Goal: Task Accomplishment & Management: Manage account settings

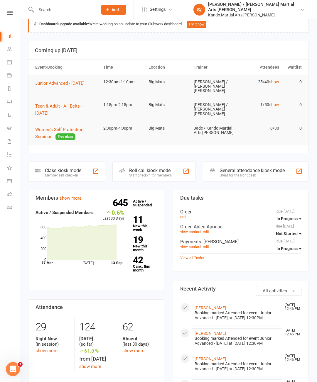
click at [10, 86] on link "Reports" at bounding box center [13, 89] width 13 height 13
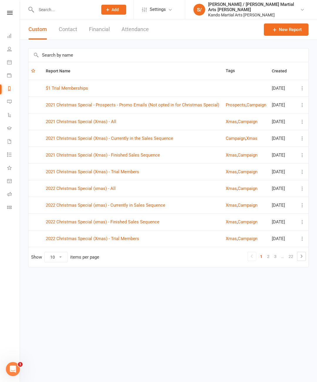
click at [125, 56] on input "text" at bounding box center [168, 54] width 280 height 13
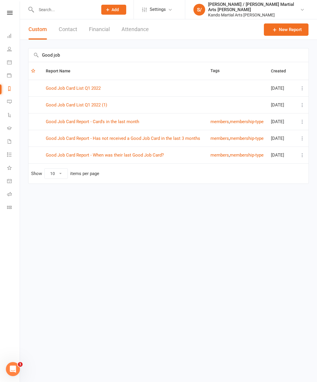
type input "Good job"
click at [187, 139] on link "Good Job Card Report - Has not received a Good Job Card in the last 3 months" at bounding box center [123, 138] width 154 height 5
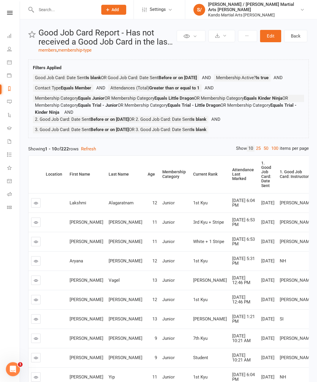
scroll to position [4, 0]
click at [269, 151] on link "100" at bounding box center [274, 148] width 10 height 6
click at [232, 181] on div "Attendance Last Marked" at bounding box center [243, 173] width 22 height 13
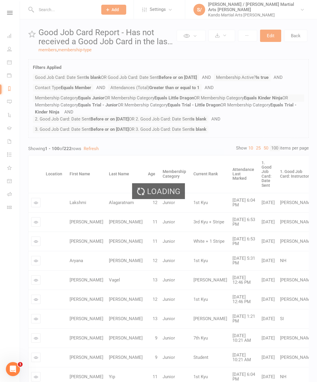
click at [201, 182] on div "Loading" at bounding box center [158, 191] width 317 height 382
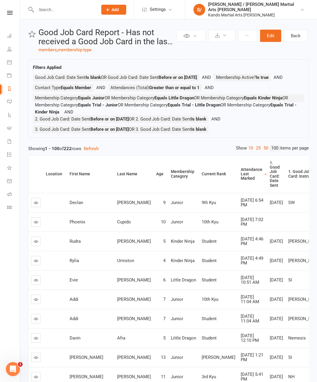
click at [240, 181] on div "Attendance Last Marked" at bounding box center [251, 173] width 22 height 13
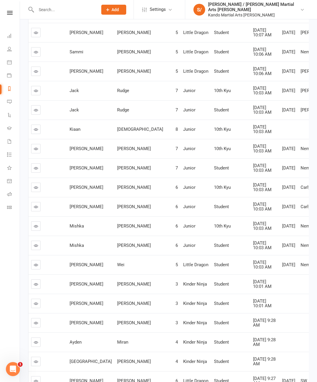
scroll to position [1279, 0]
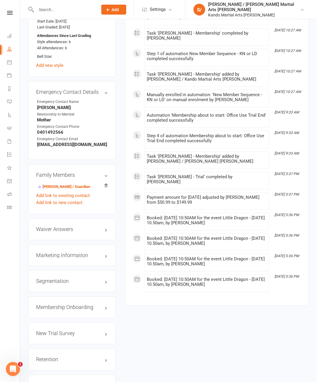
scroll to position [514, 0]
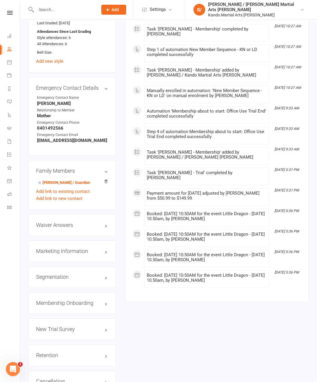
click at [0, 0] on link "edit" at bounding box center [0, 0] width 0 height 0
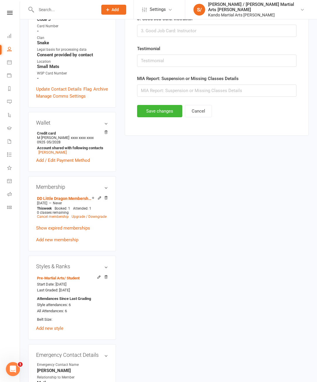
scroll to position [57, 0]
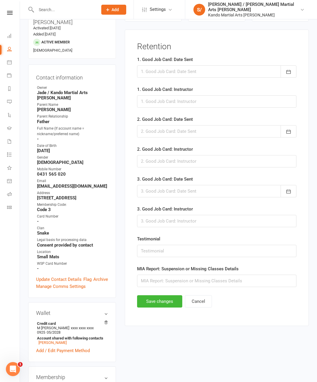
click at [201, 65] on div at bounding box center [216, 71] width 159 height 12
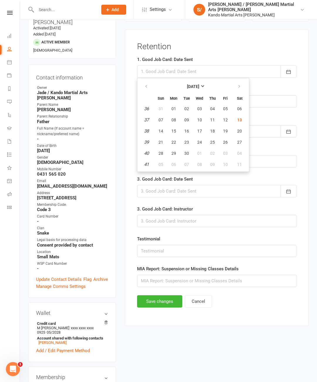
click at [203, 73] on div at bounding box center [216, 71] width 159 height 12
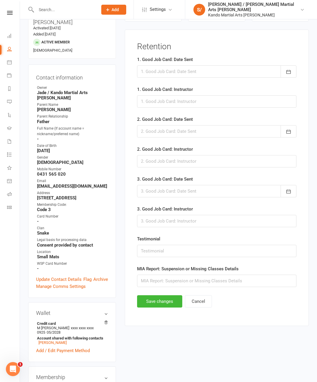
click at [203, 71] on div at bounding box center [216, 71] width 159 height 12
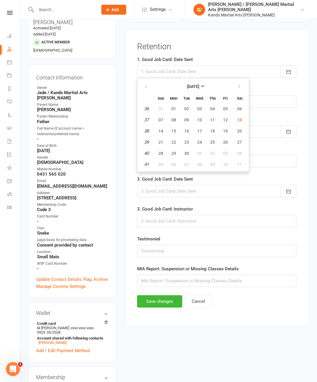
click at [239, 124] on button "13" at bounding box center [239, 120] width 15 height 11
type input "[DATE]"
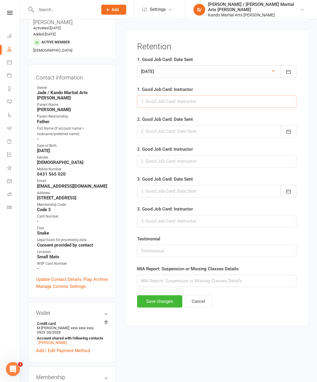
click at [191, 101] on input "text" at bounding box center [216, 101] width 159 height 12
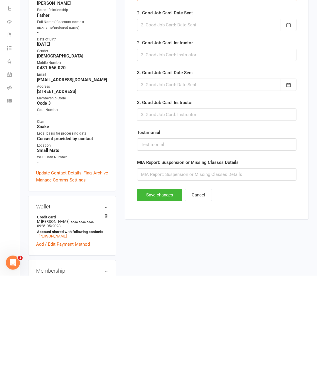
type input "Nemesis"
click at [155, 295] on button "Save changes" at bounding box center [159, 301] width 45 height 12
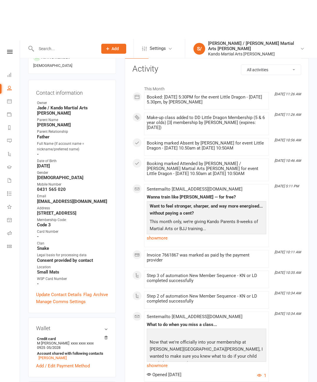
scroll to position [0, 0]
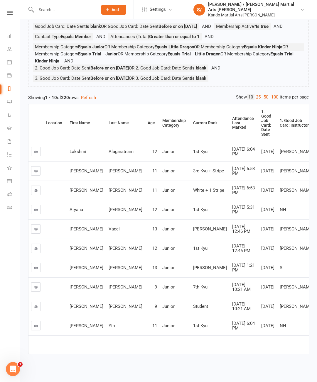
scroll to position [84, 0]
click at [273, 94] on link "100" at bounding box center [274, 97] width 10 height 6
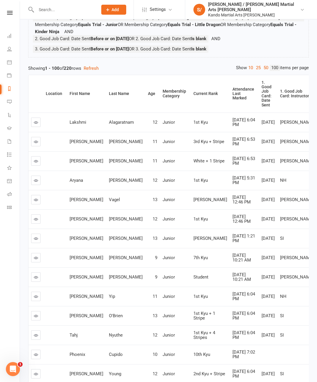
click at [232, 101] on div "Attendance Last Marked" at bounding box center [243, 93] width 22 height 13
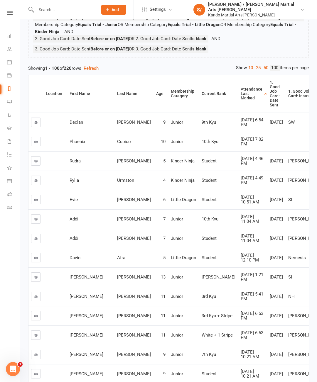
click at [240, 101] on div "Attendance Last Marked" at bounding box center [251, 93] width 22 height 13
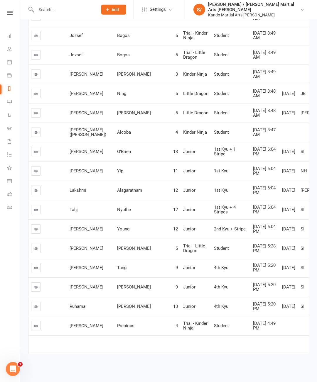
scroll to position [1954, 0]
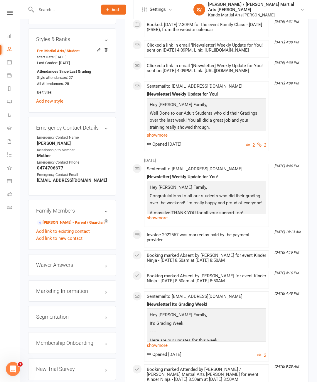
scroll to position [480, 0]
click at [0, 0] on link "edit" at bounding box center [0, 0] width 0 height 0
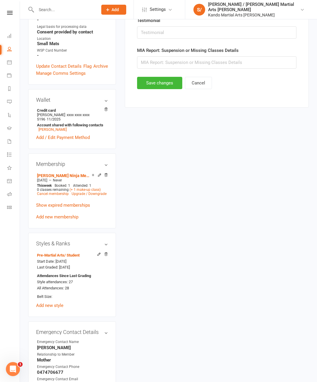
scroll to position [57, 0]
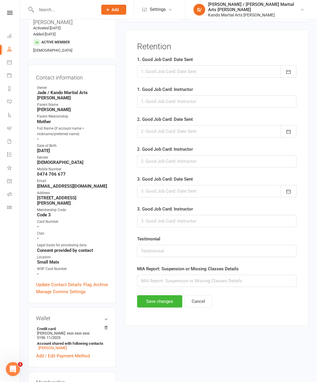
click at [212, 77] on div at bounding box center [216, 71] width 159 height 12
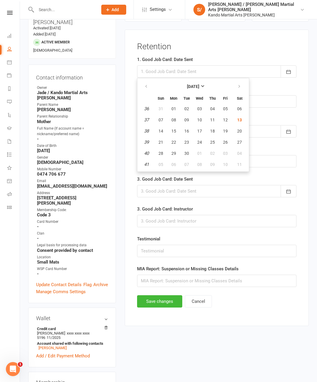
click at [220, 71] on div at bounding box center [216, 71] width 159 height 12
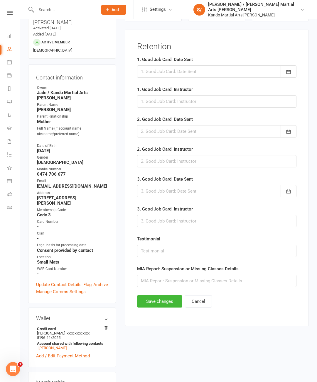
click at [229, 72] on div at bounding box center [216, 71] width 159 height 12
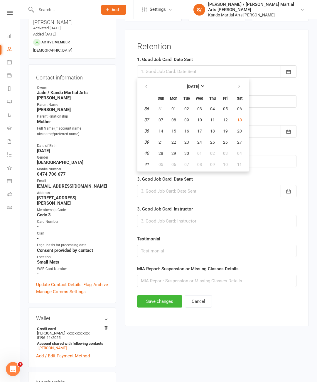
click at [242, 125] on button "13" at bounding box center [239, 120] width 15 height 11
type input "[DATE]"
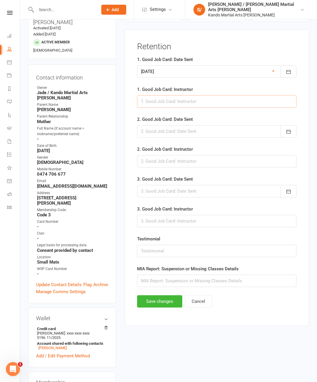
click at [217, 104] on input "text" at bounding box center [216, 101] width 159 height 12
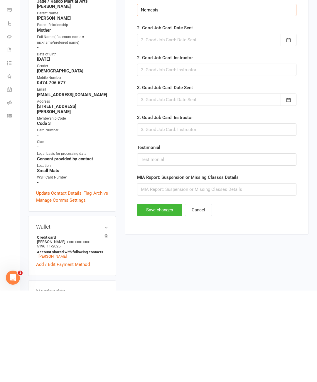
type input "Nemesis"
click at [164, 295] on button "Save changes" at bounding box center [159, 301] width 45 height 12
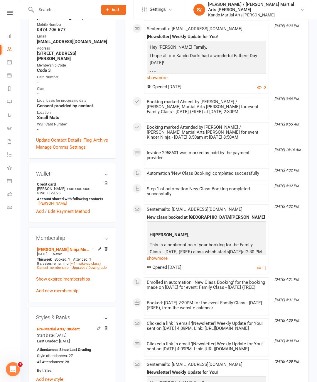
scroll to position [202, 0]
